Goal: Navigation & Orientation: Find specific page/section

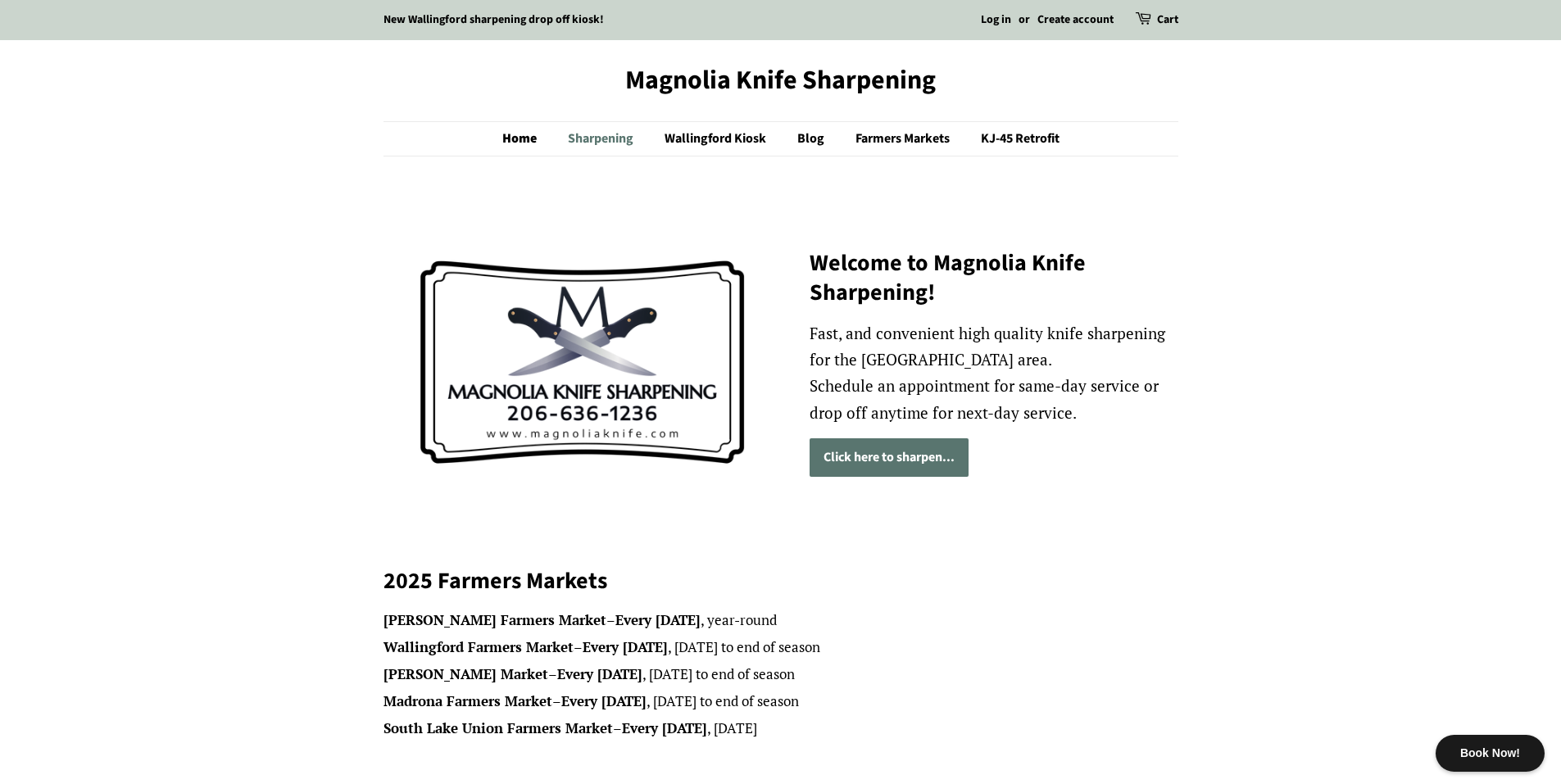
click at [609, 141] on link "Sharpening" at bounding box center [602, 139] width 94 height 34
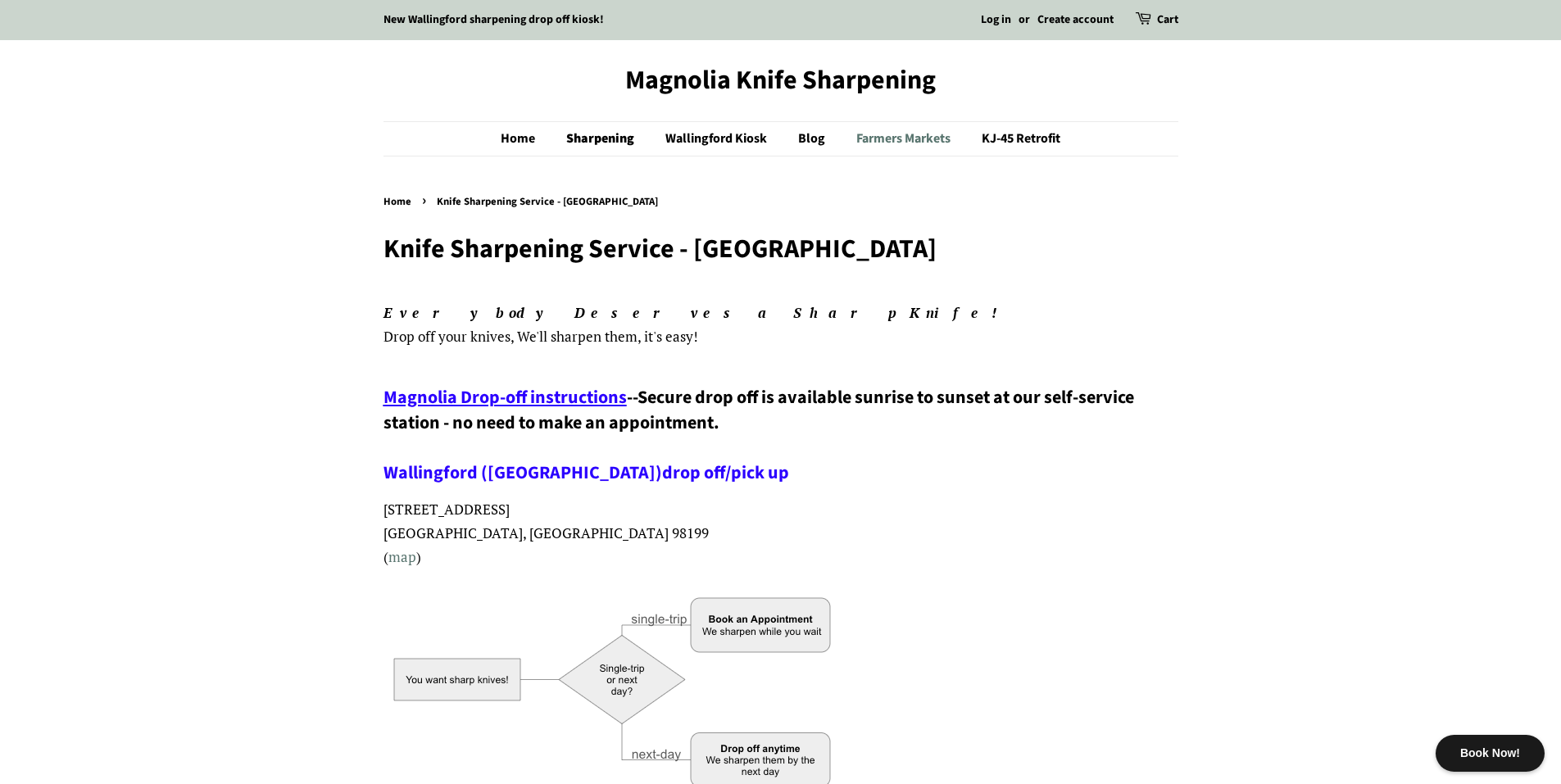
click at [857, 136] on link "Farmers Markets" at bounding box center [906, 139] width 123 height 34
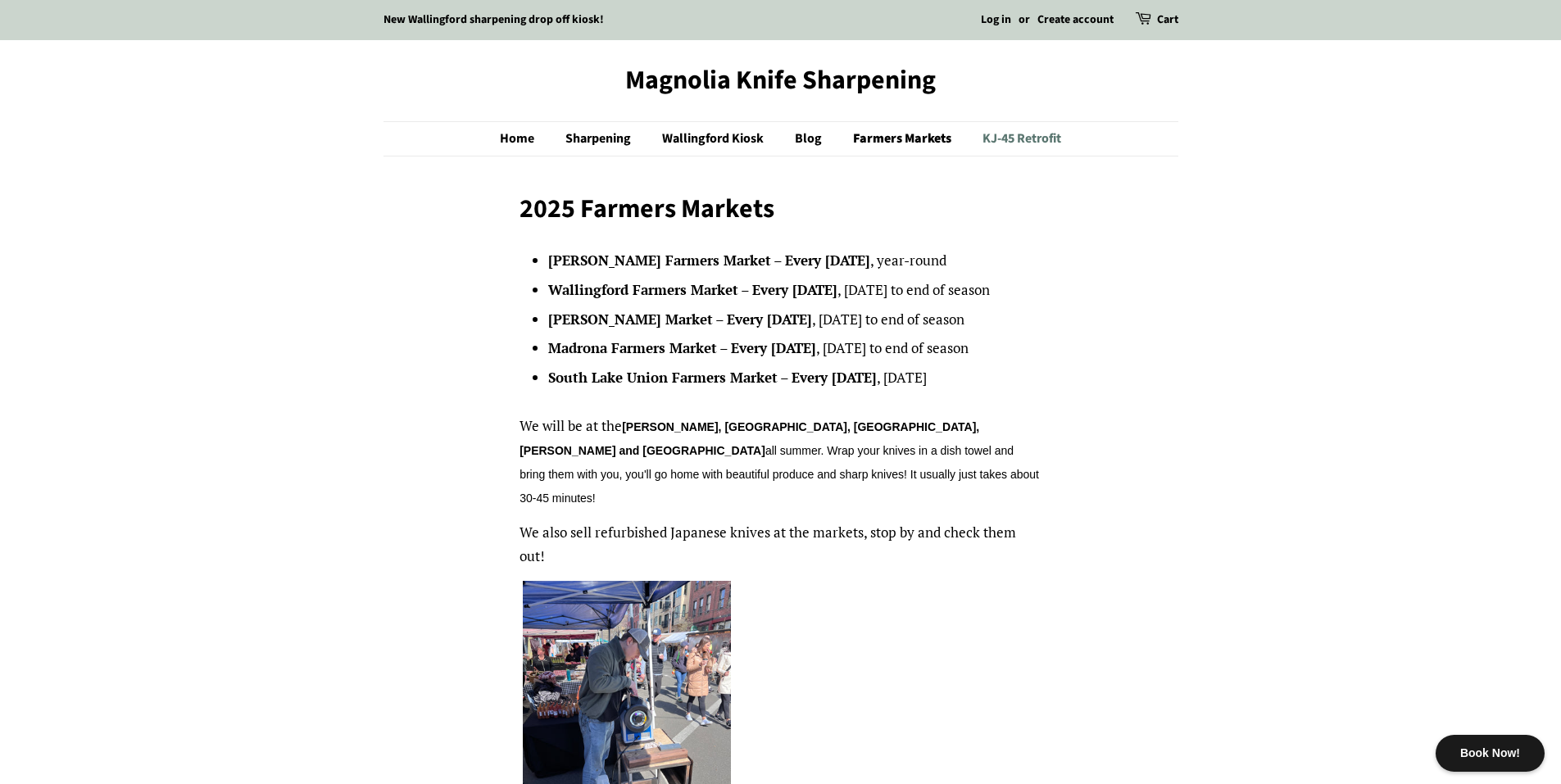
click at [993, 142] on link "KJ-45 Retrofit" at bounding box center [1016, 139] width 91 height 34
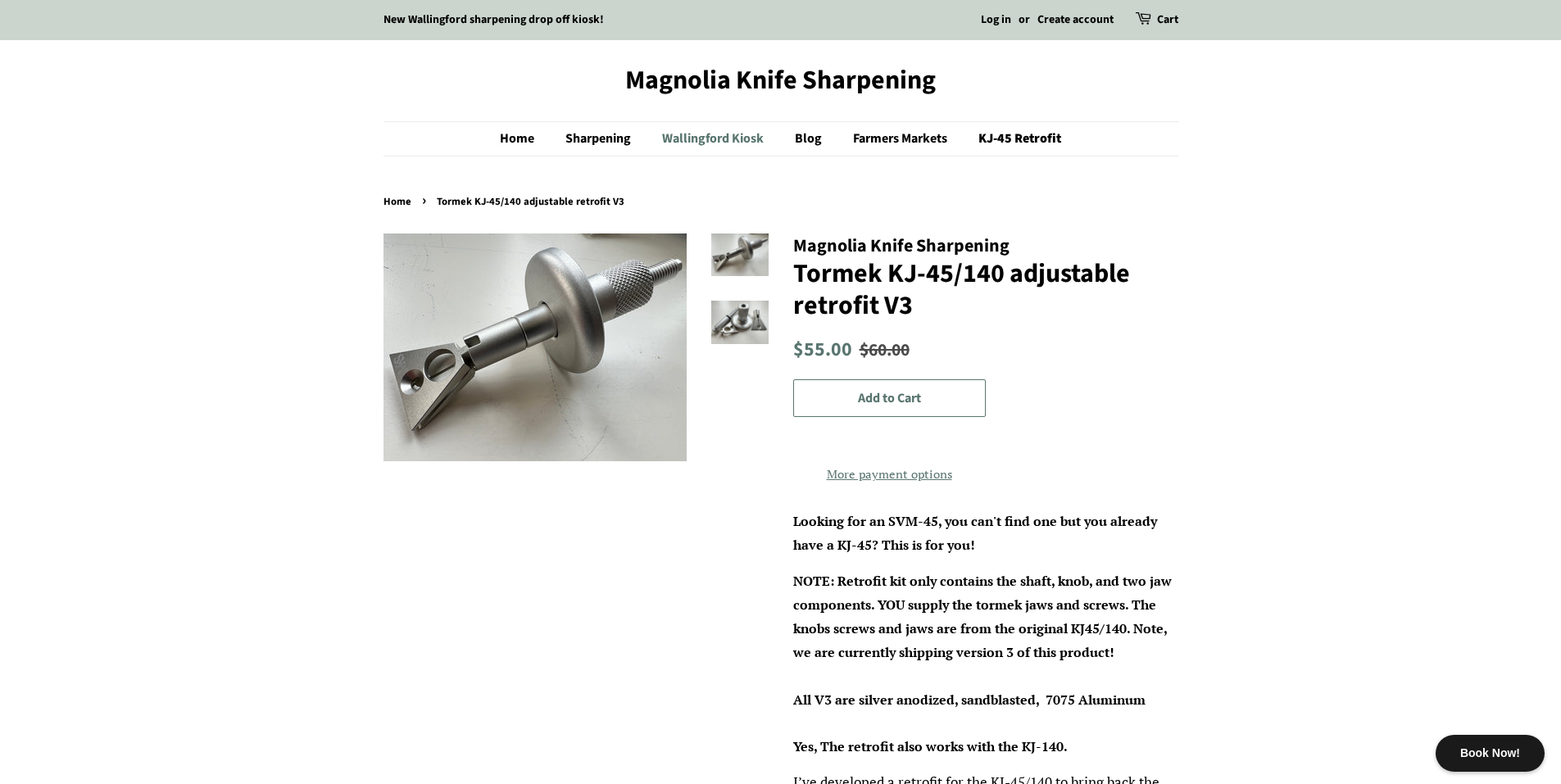
click at [690, 137] on link "Wallingford Kiosk" at bounding box center [715, 139] width 130 height 34
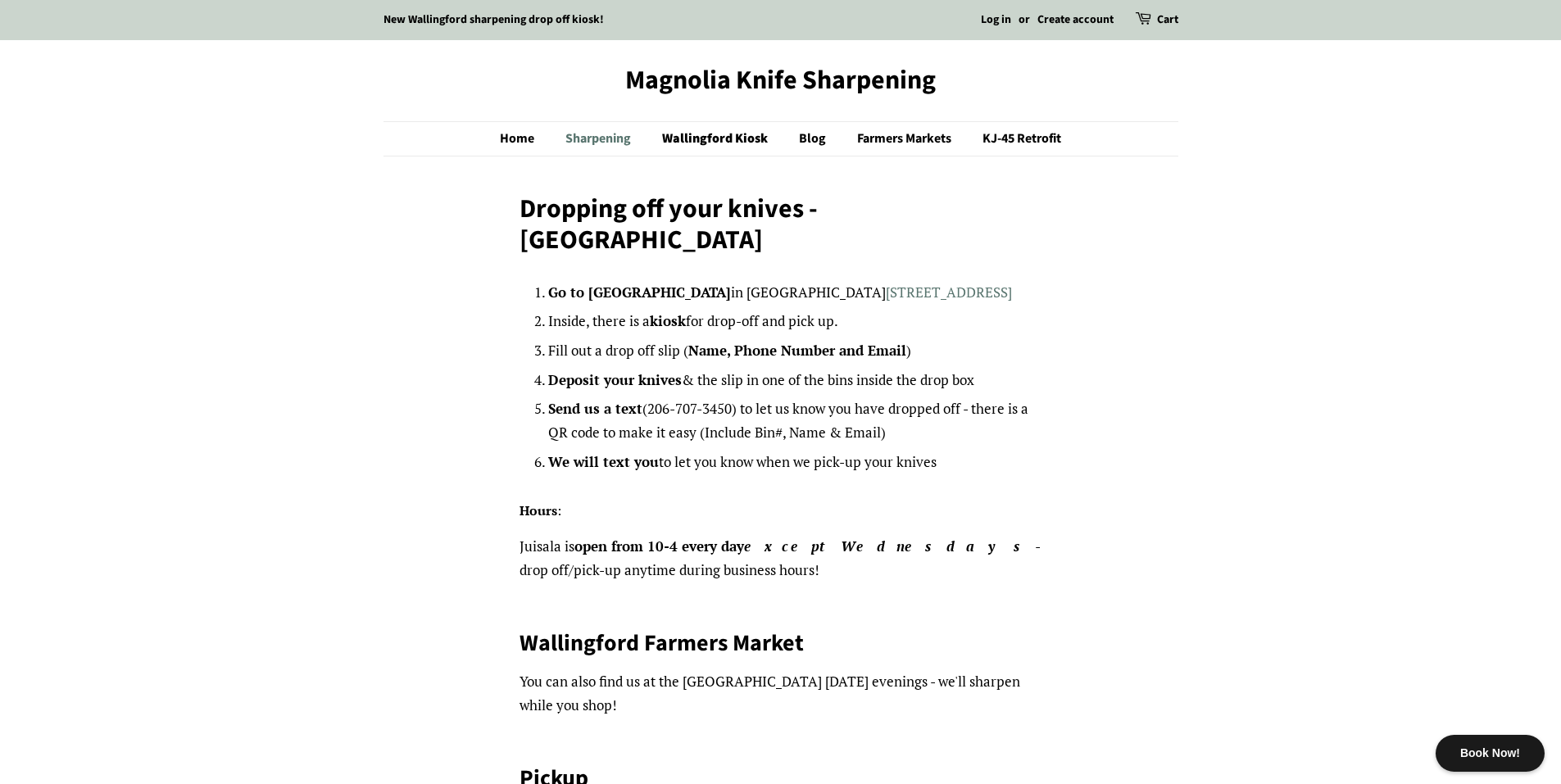
click at [626, 141] on link "Sharpening" at bounding box center [600, 139] width 94 height 34
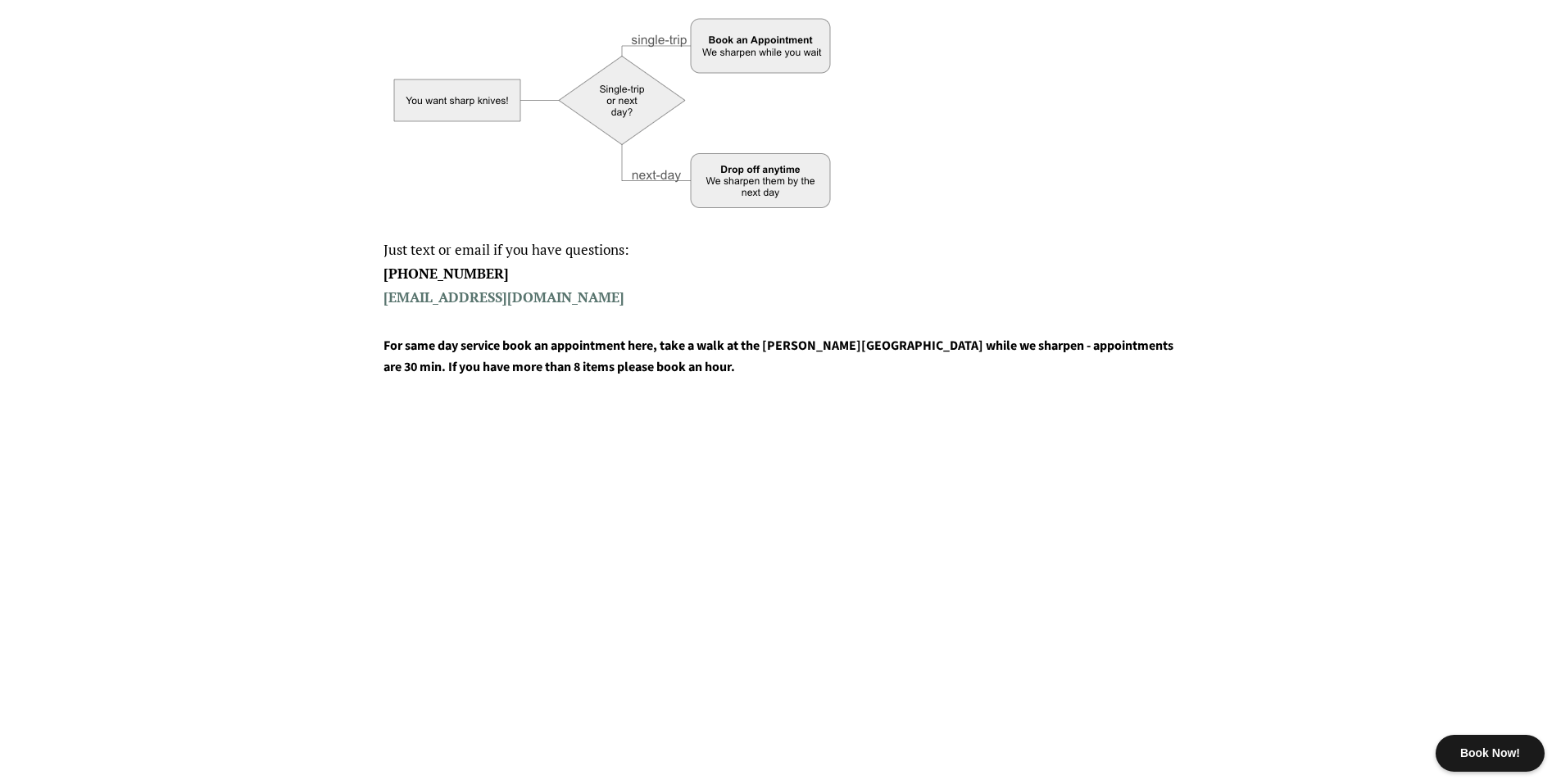
scroll to position [737, 0]
